Goal: Transaction & Acquisition: Book appointment/travel/reservation

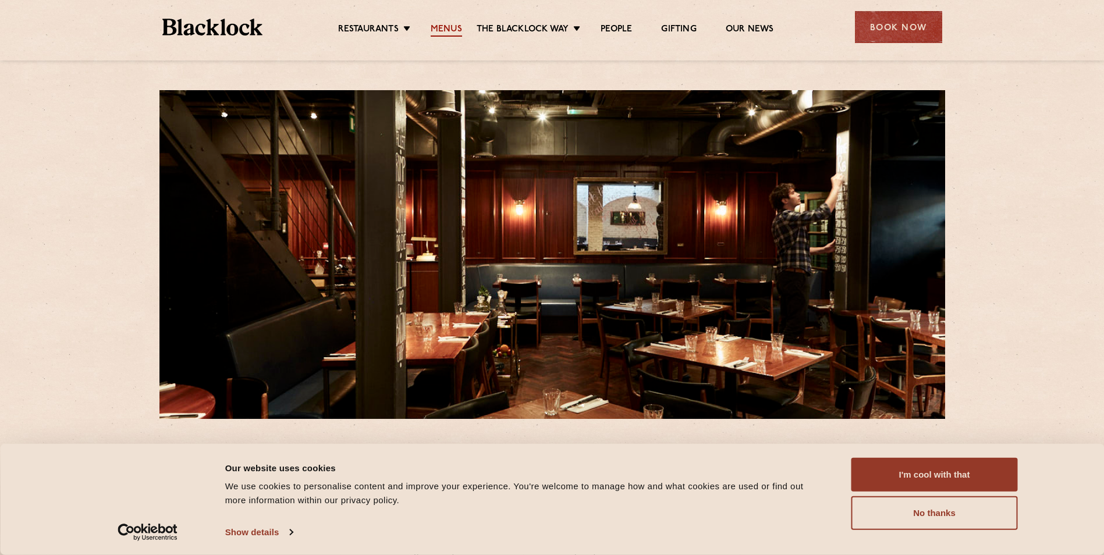
click at [449, 24] on link "Menus" at bounding box center [445, 30] width 31 height 13
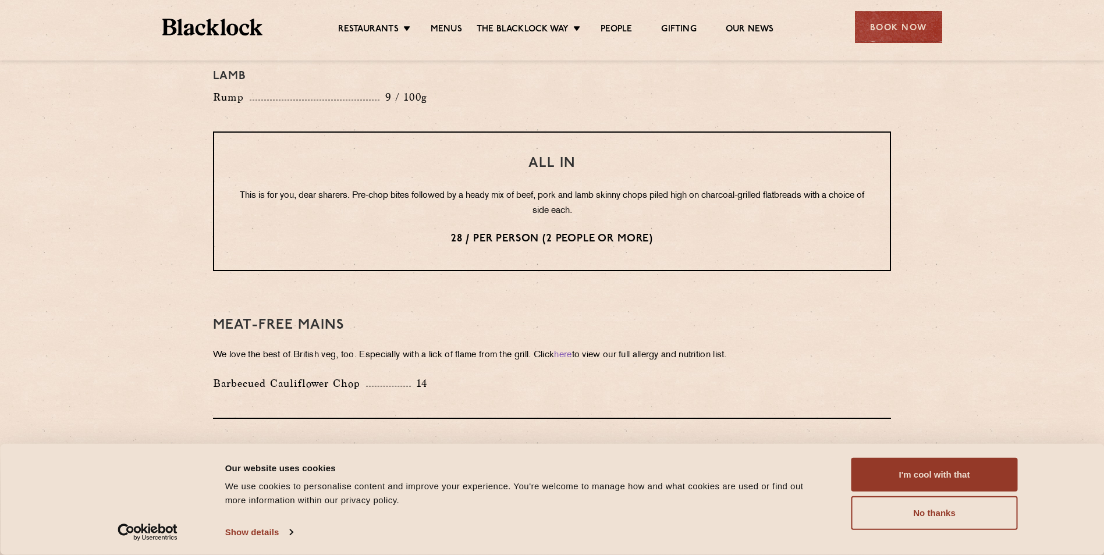
scroll to position [1454, 0]
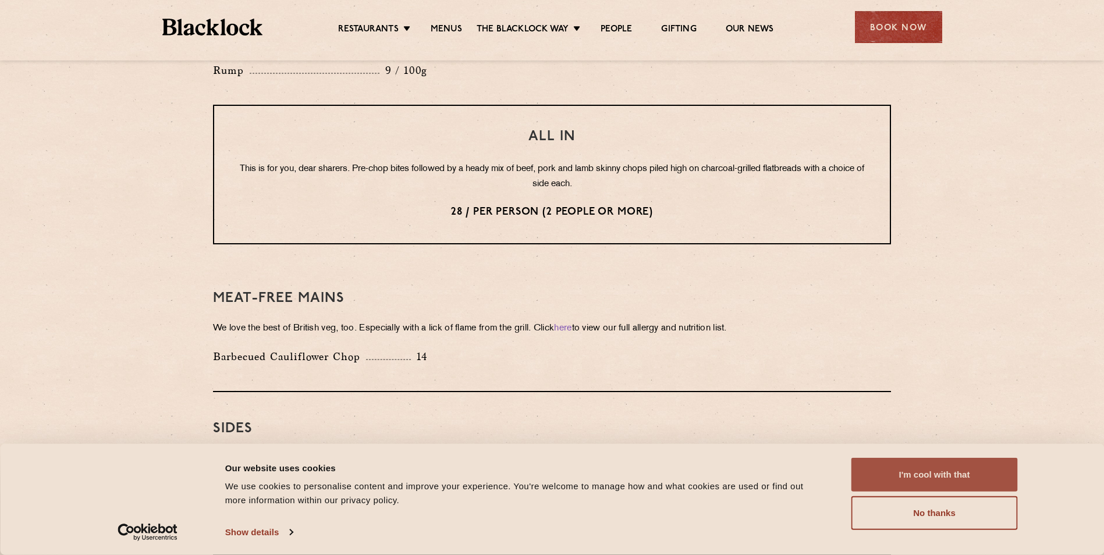
click at [922, 485] on button "I'm cool with that" at bounding box center [934, 475] width 166 height 34
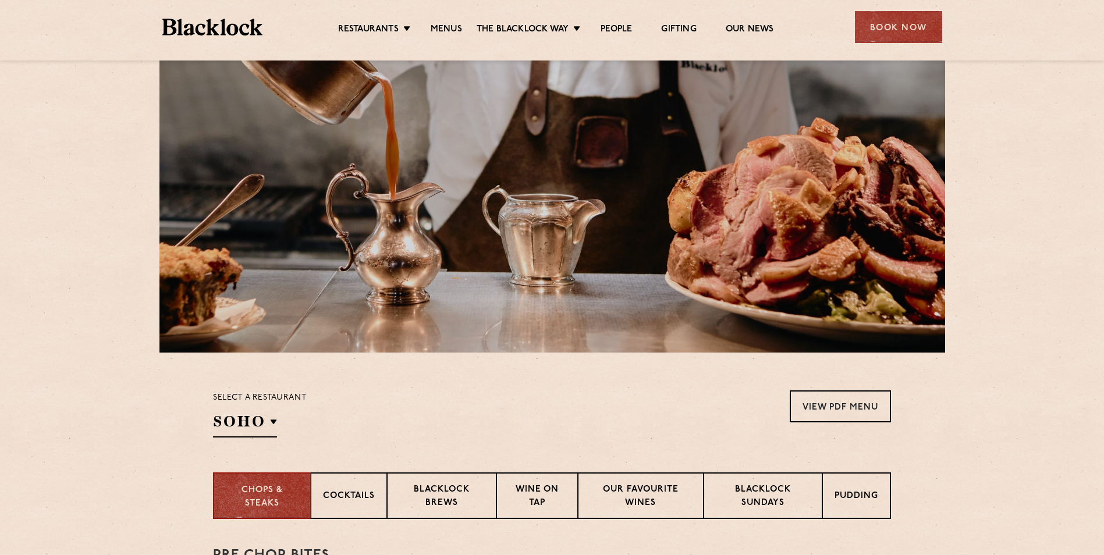
scroll to position [0, 0]
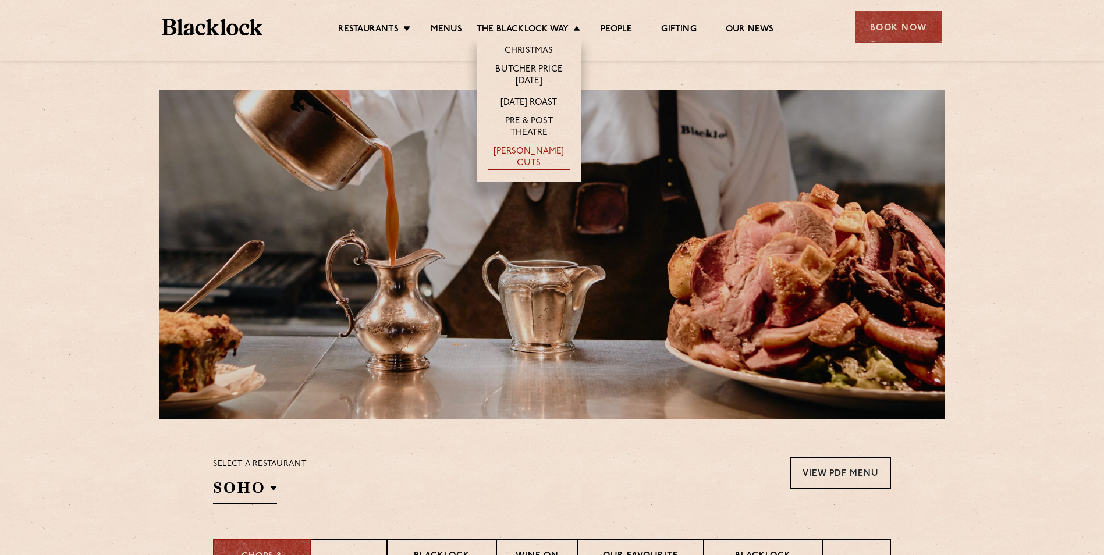
click at [536, 151] on link "[PERSON_NAME] Cuts" at bounding box center [528, 158] width 81 height 24
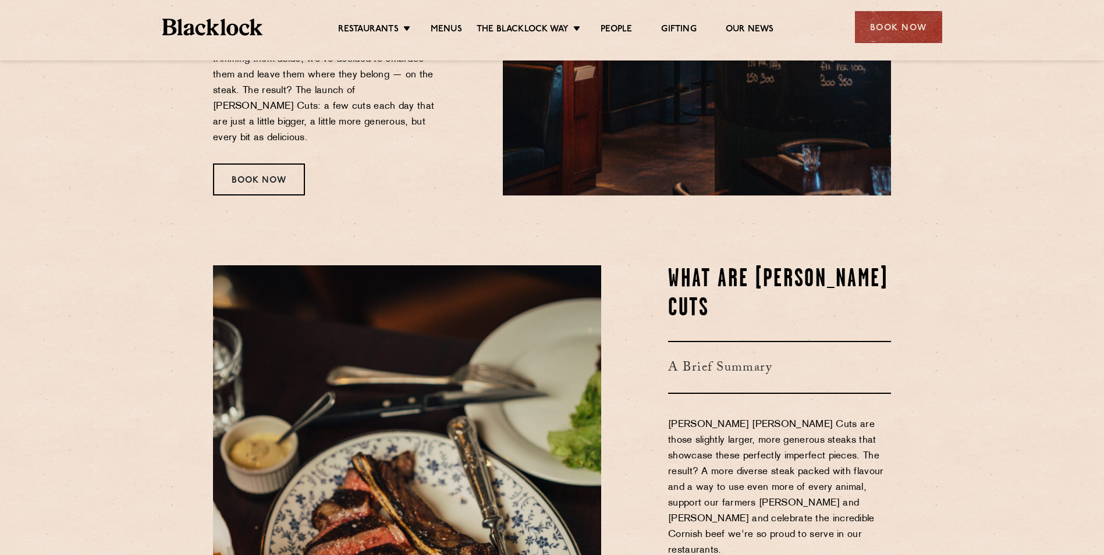
scroll to position [349, 0]
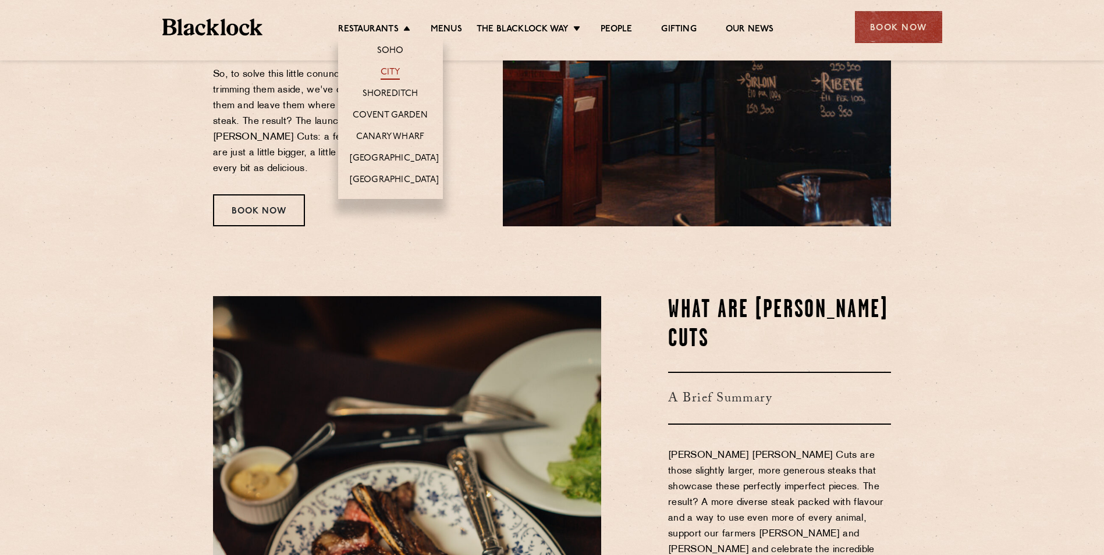
click at [386, 79] on link "City" at bounding box center [390, 73] width 20 height 13
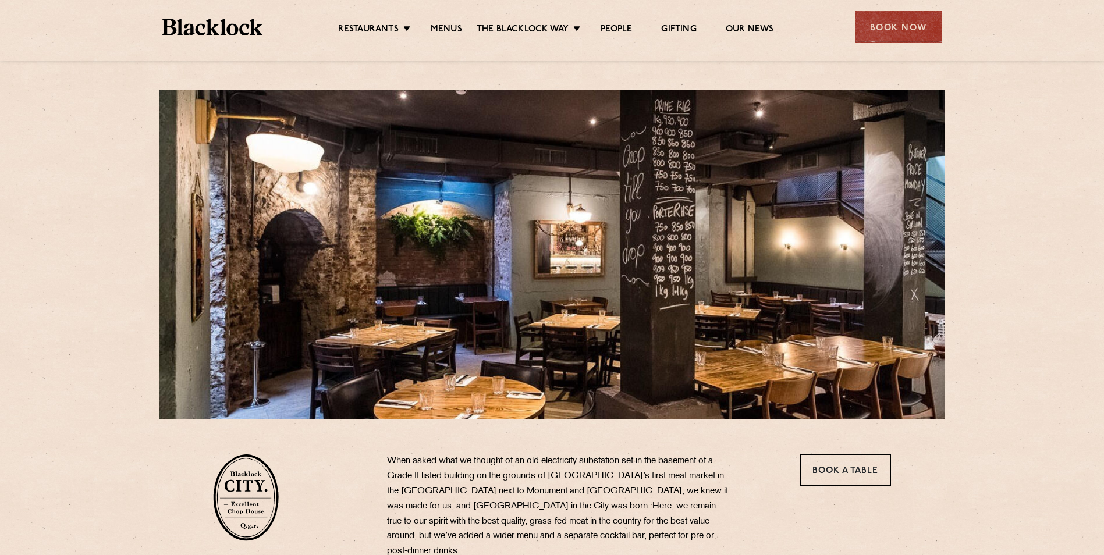
click at [378, 20] on ul "Restaurants Soho City Shoreditch Covent Garden Canary Wharf Manchester Birmingh…" at bounding box center [555, 27] width 586 height 19
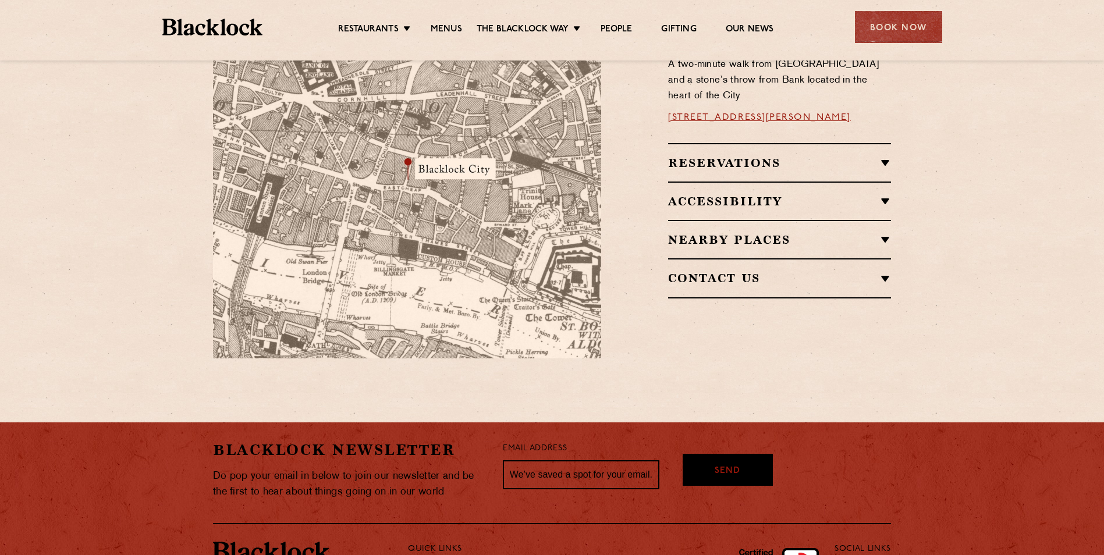
scroll to position [698, 0]
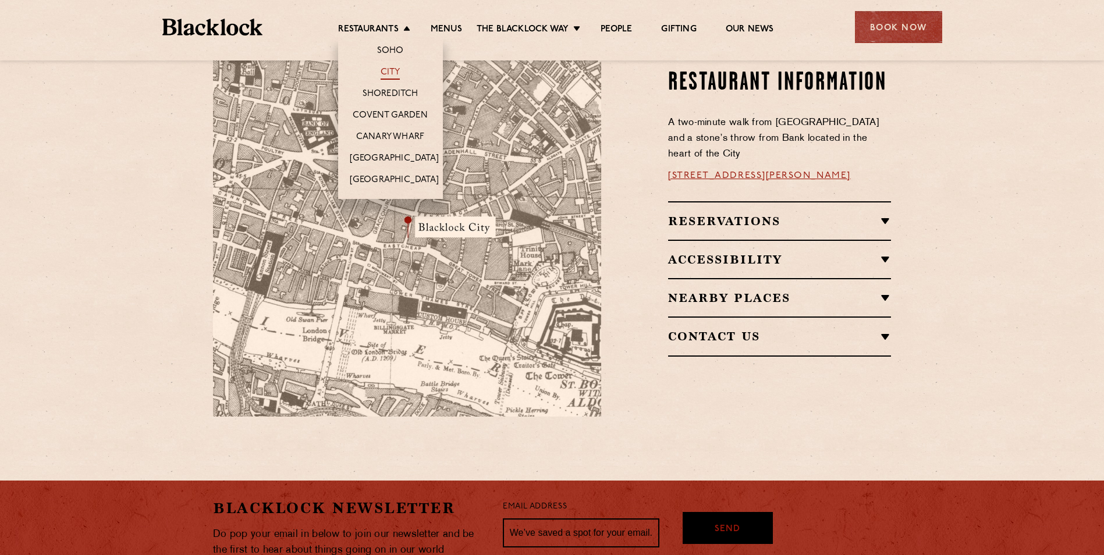
click at [387, 78] on link "City" at bounding box center [390, 73] width 20 height 13
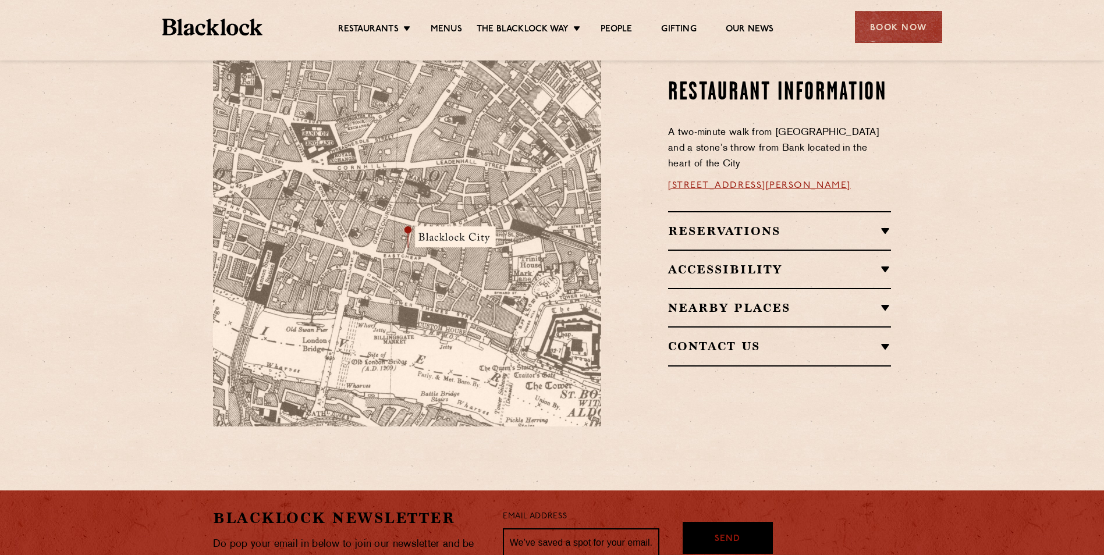
scroll to position [698, 0]
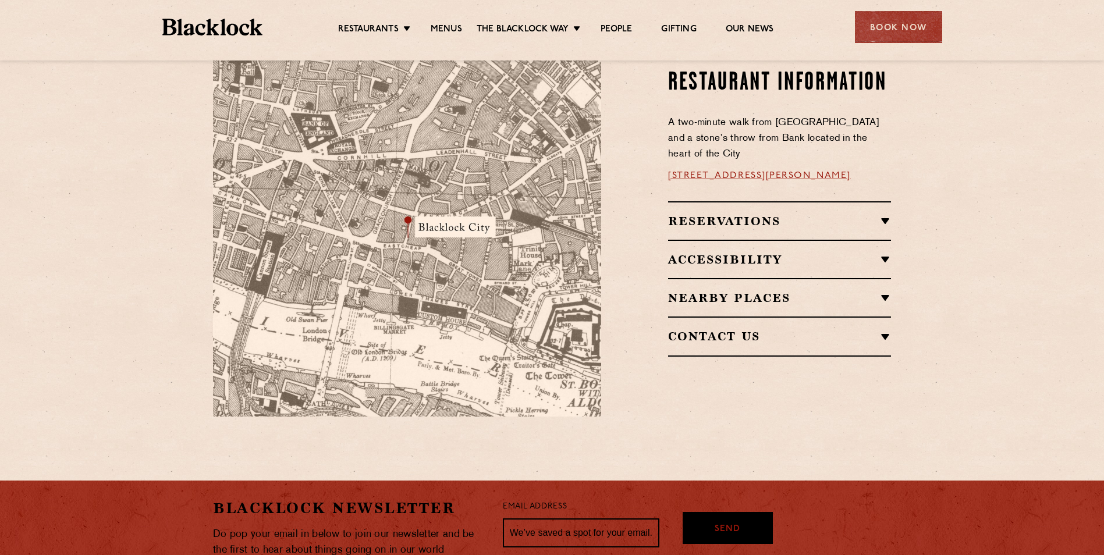
click at [846, 214] on h2 "Reservations" at bounding box center [779, 221] width 223 height 14
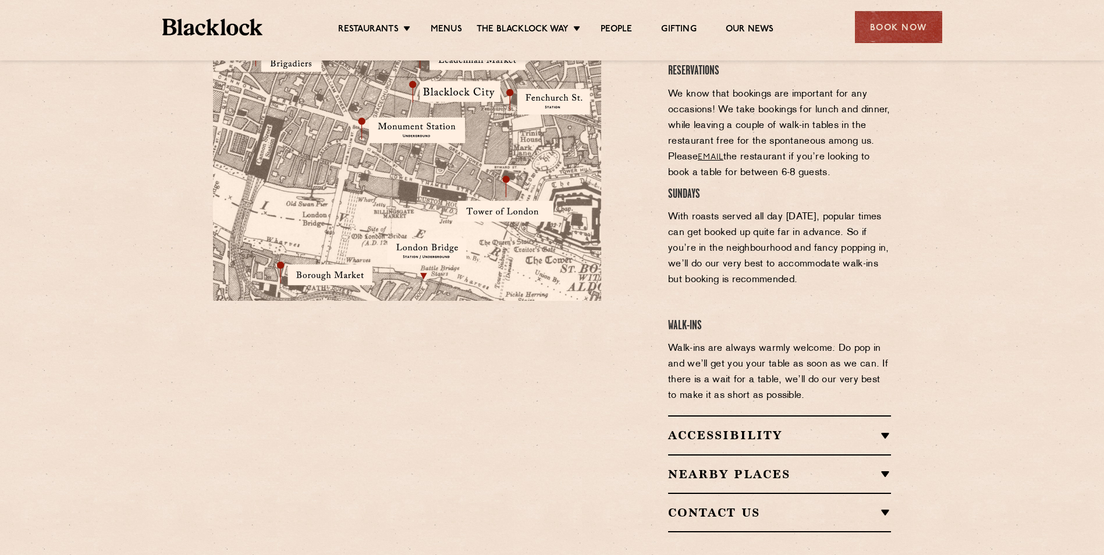
scroll to position [814, 0]
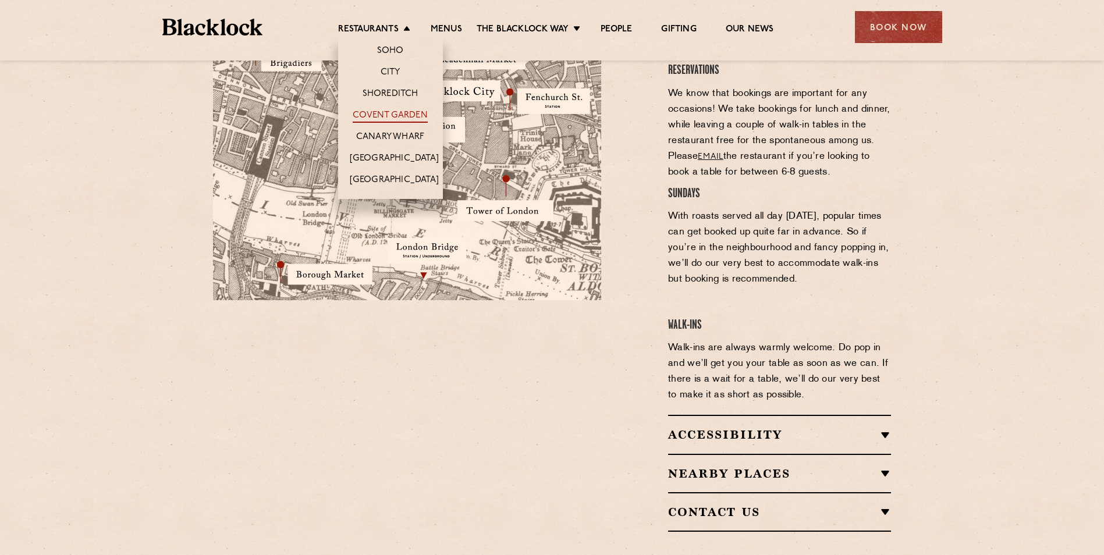
click at [389, 113] on link "Covent Garden" at bounding box center [390, 116] width 75 height 13
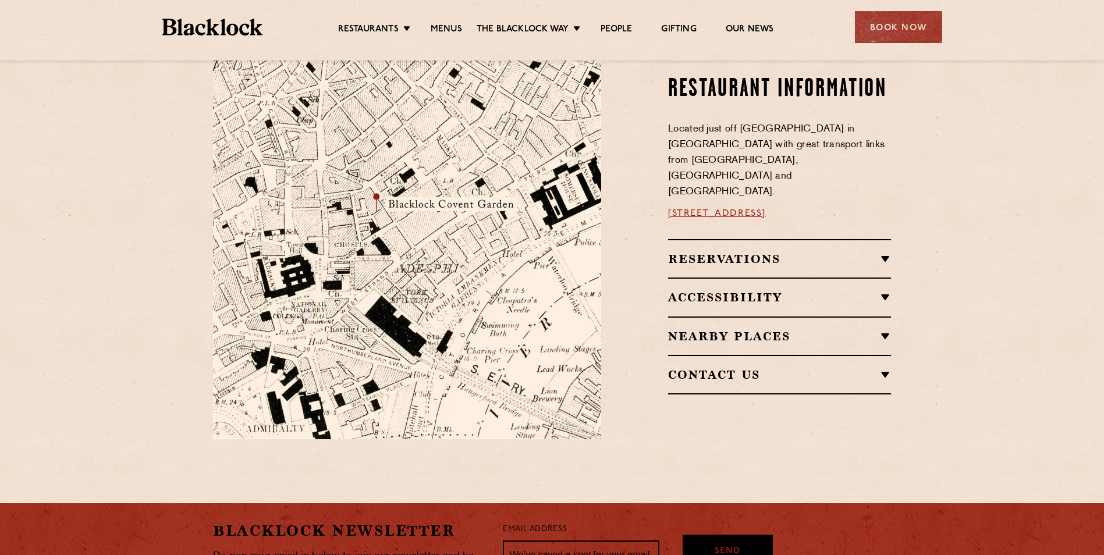
scroll to position [640, 0]
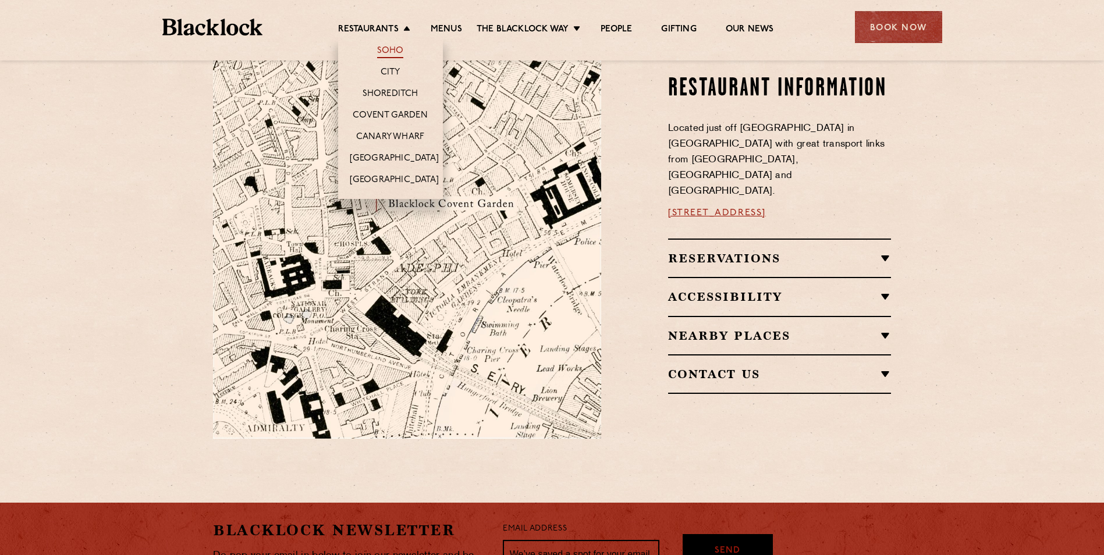
click at [385, 54] on link "Soho" at bounding box center [390, 51] width 27 height 13
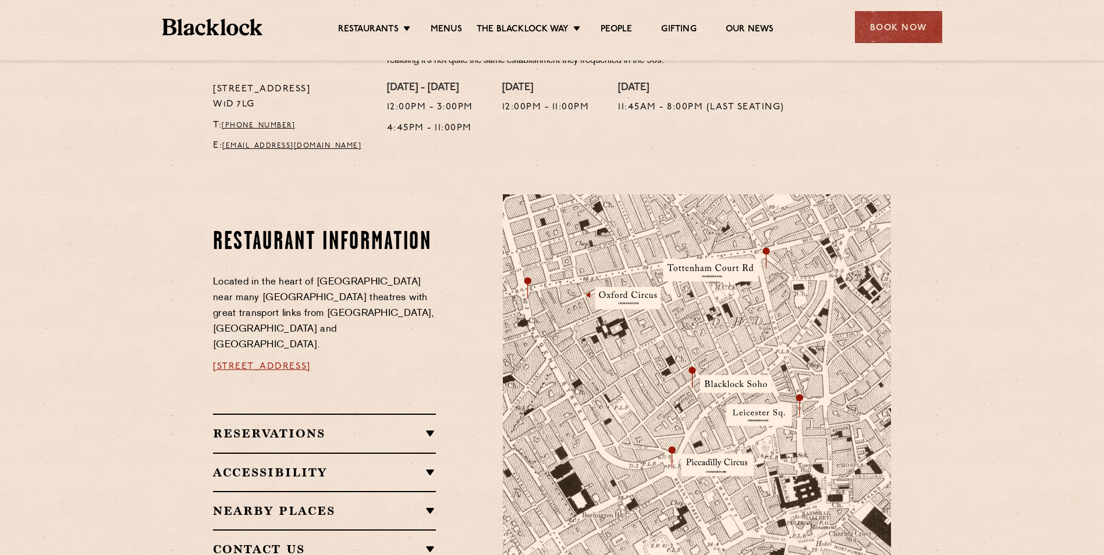
scroll to position [582, 0]
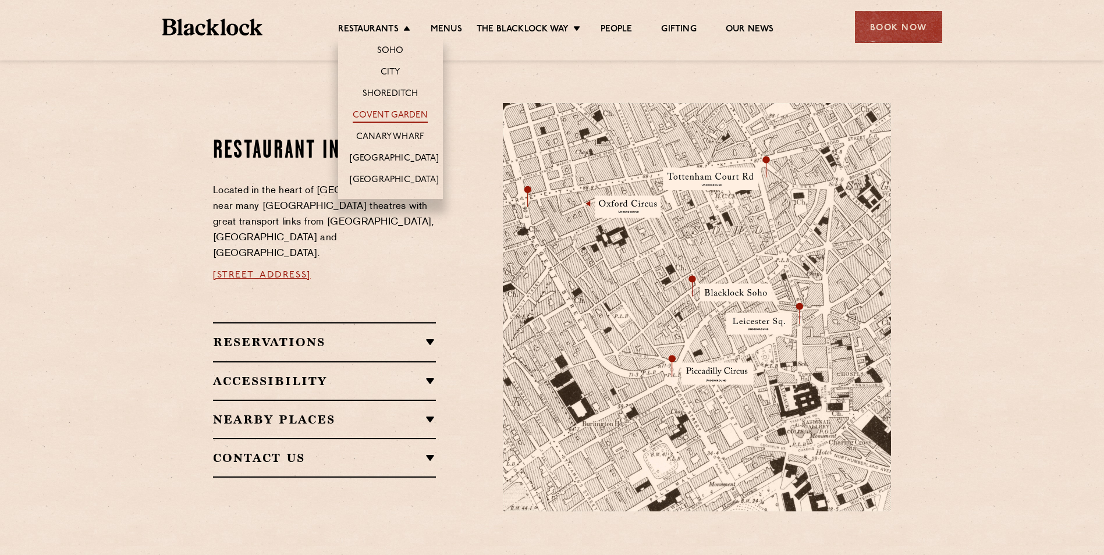
click at [388, 111] on link "Covent Garden" at bounding box center [390, 116] width 75 height 13
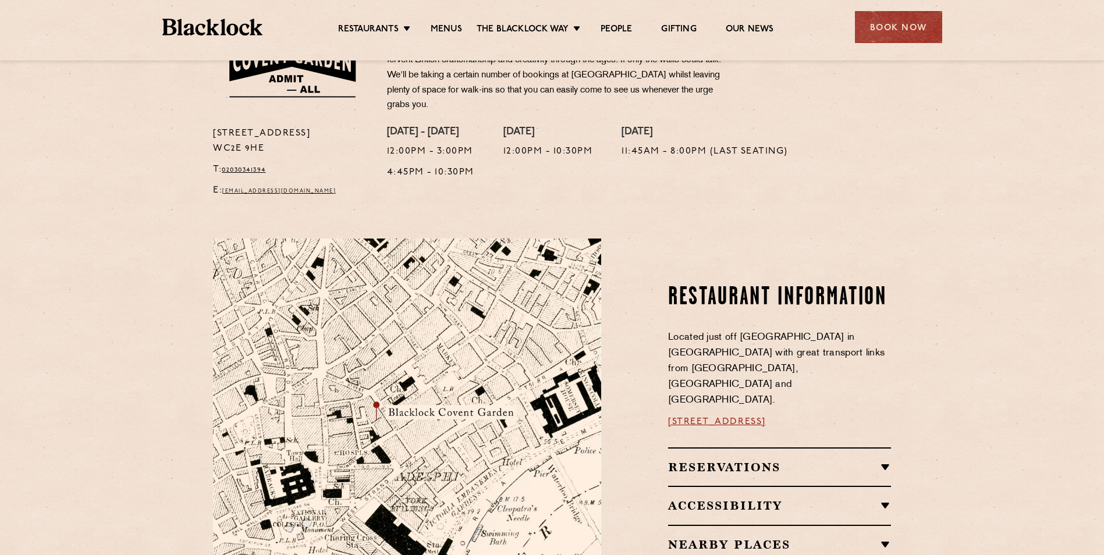
scroll to position [524, 0]
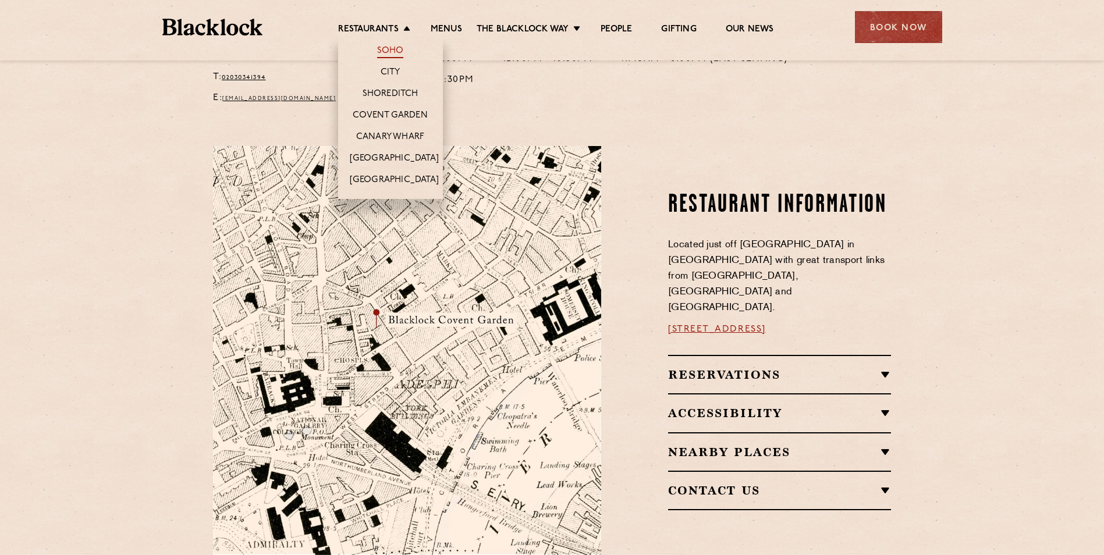
click at [398, 52] on link "Soho" at bounding box center [390, 51] width 27 height 13
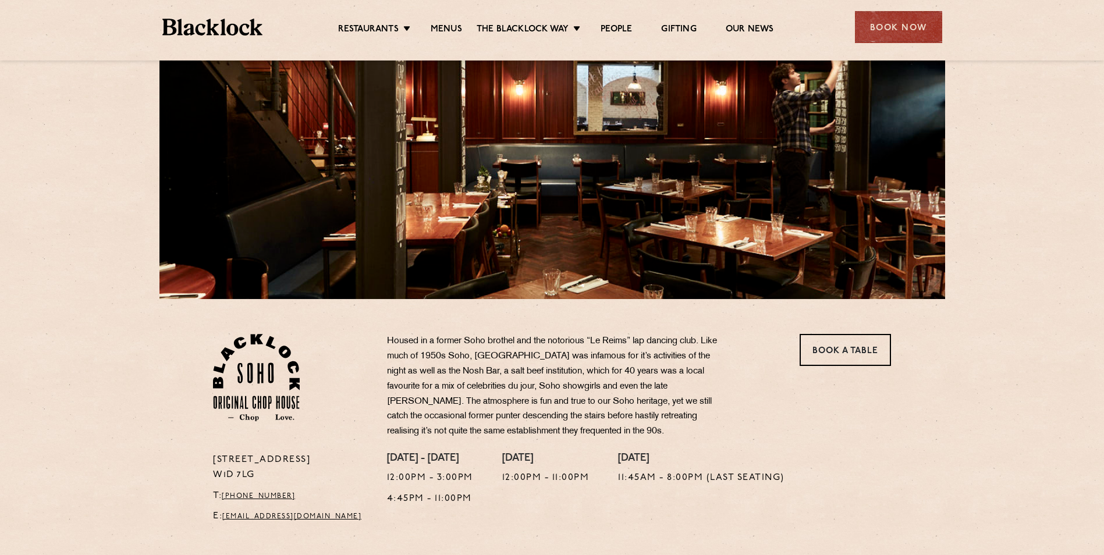
scroll to position [233, 0]
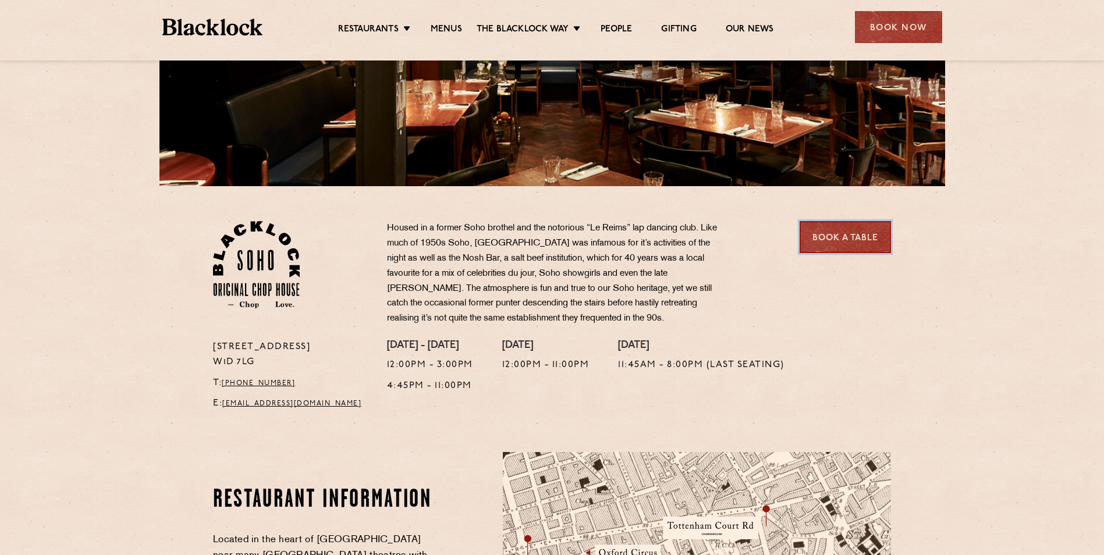
click at [830, 242] on link "Book a Table" at bounding box center [844, 237] width 91 height 32
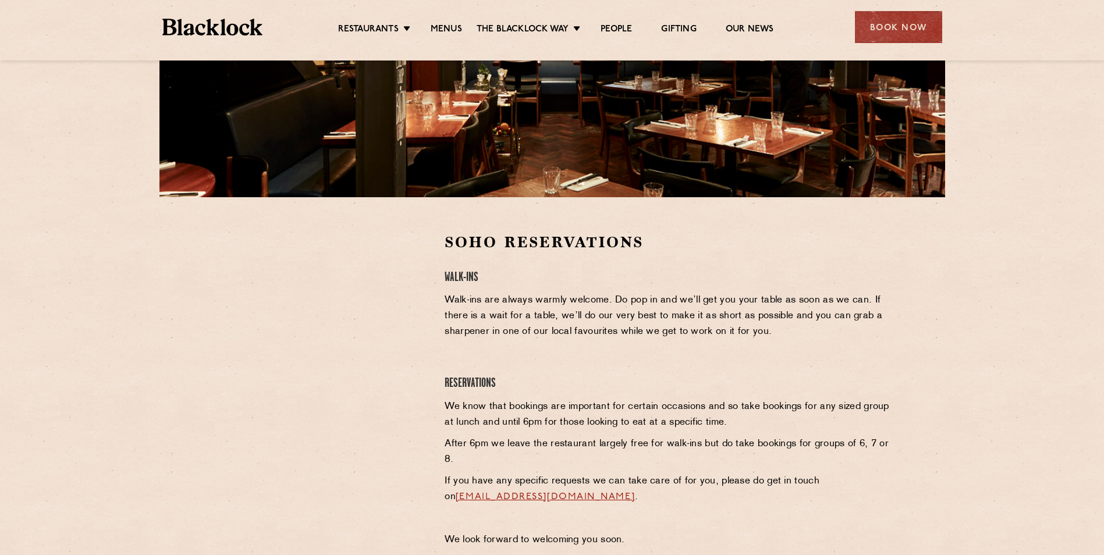
scroll to position [291, 0]
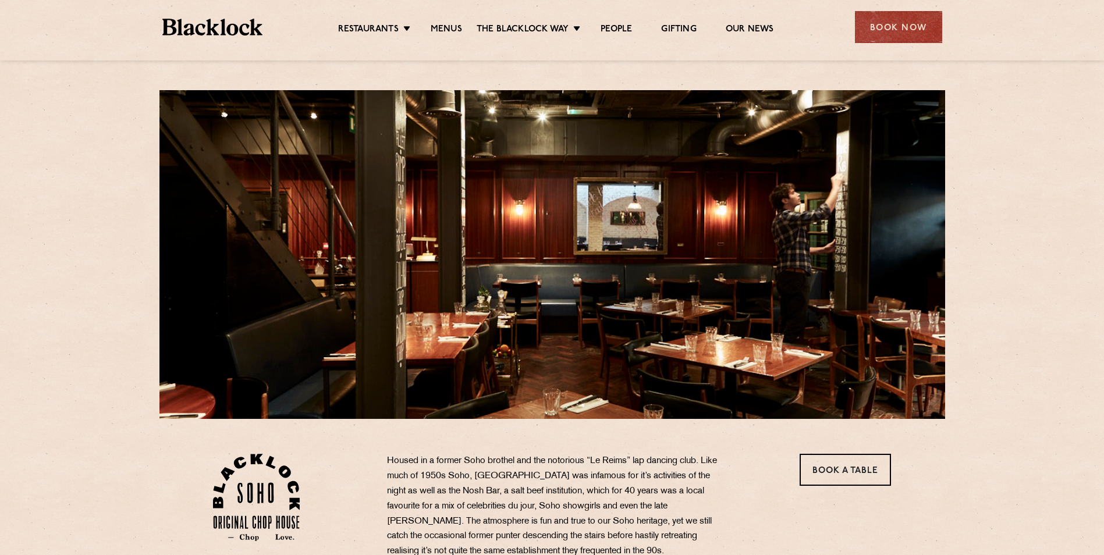
click at [397, 21] on ul "Restaurants [GEOGRAPHIC_DATA] [GEOGRAPHIC_DATA] [GEOGRAPHIC_DATA] [GEOGRAPHIC_D…" at bounding box center [555, 27] width 586 height 19
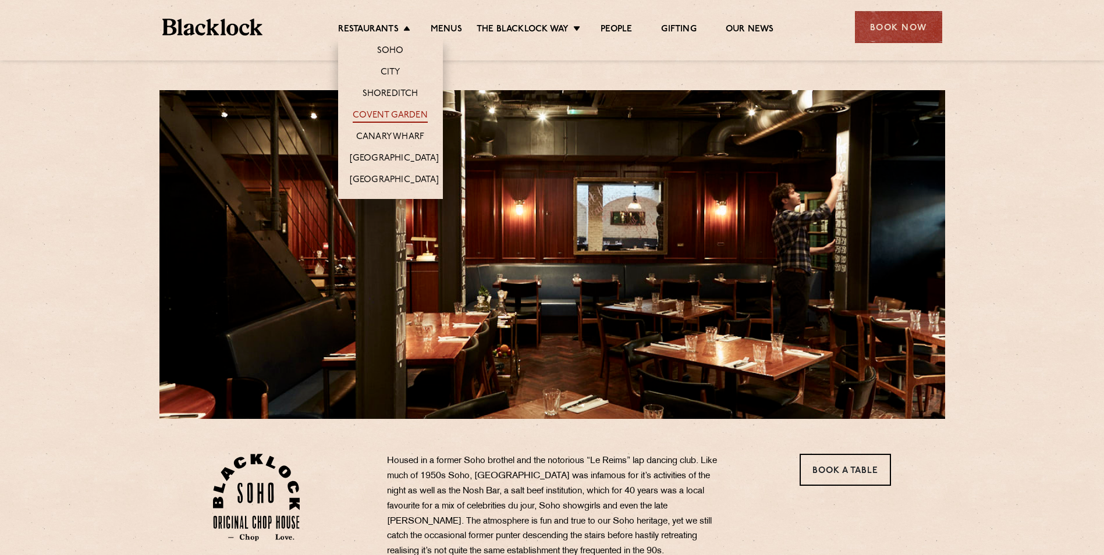
click at [400, 112] on link "Covent Garden" at bounding box center [390, 116] width 75 height 13
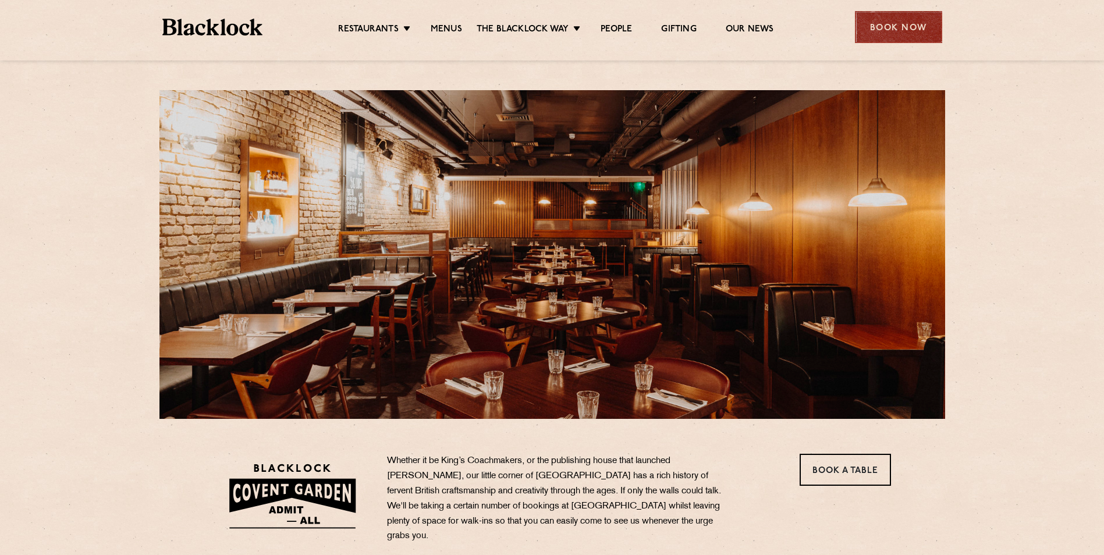
click at [906, 36] on div "Book Now" at bounding box center [898, 27] width 87 height 32
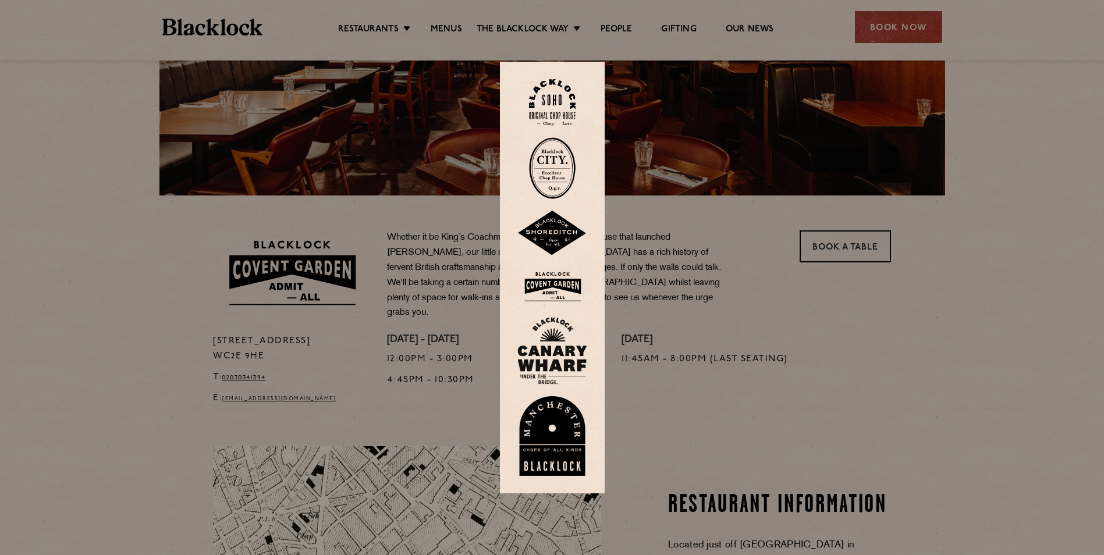
scroll to position [233, 0]
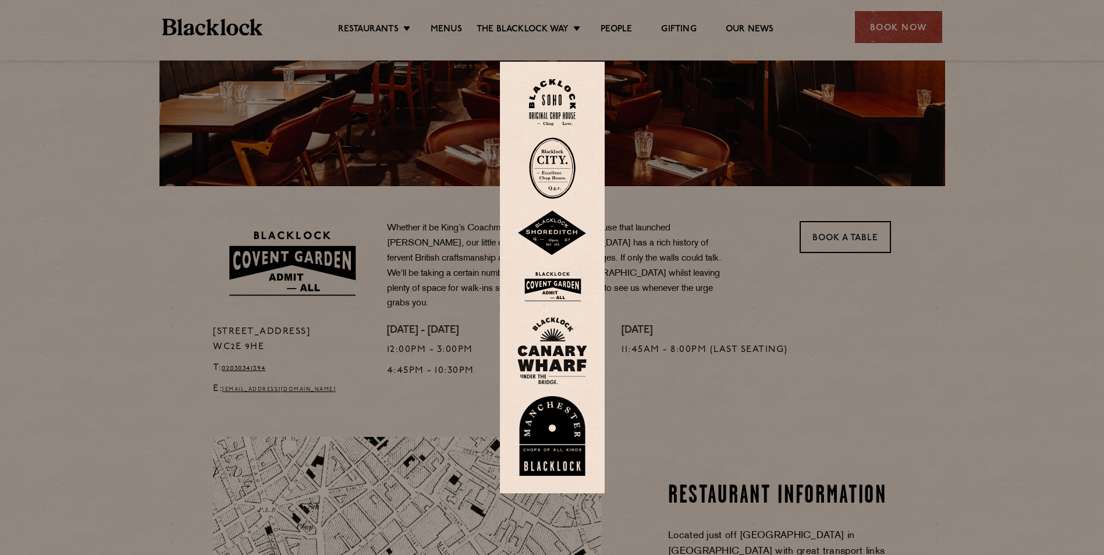
click at [557, 282] on img at bounding box center [552, 287] width 70 height 38
